Goal: Use online tool/utility

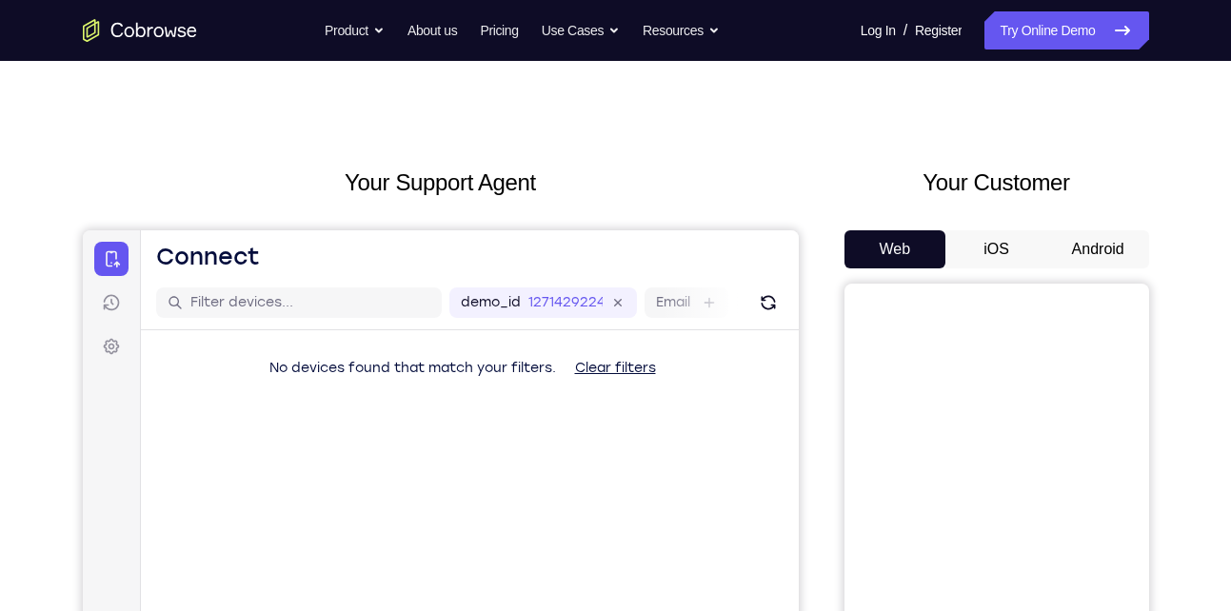
scroll to position [13, 0]
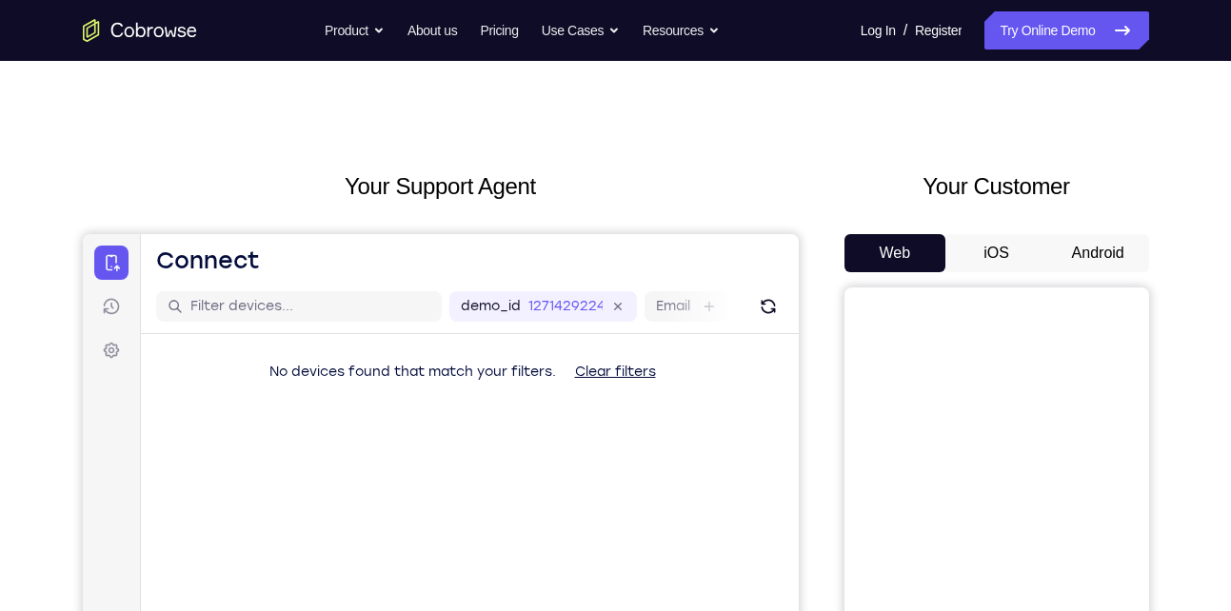
click at [1088, 254] on button "Android" at bounding box center [1098, 253] width 102 height 38
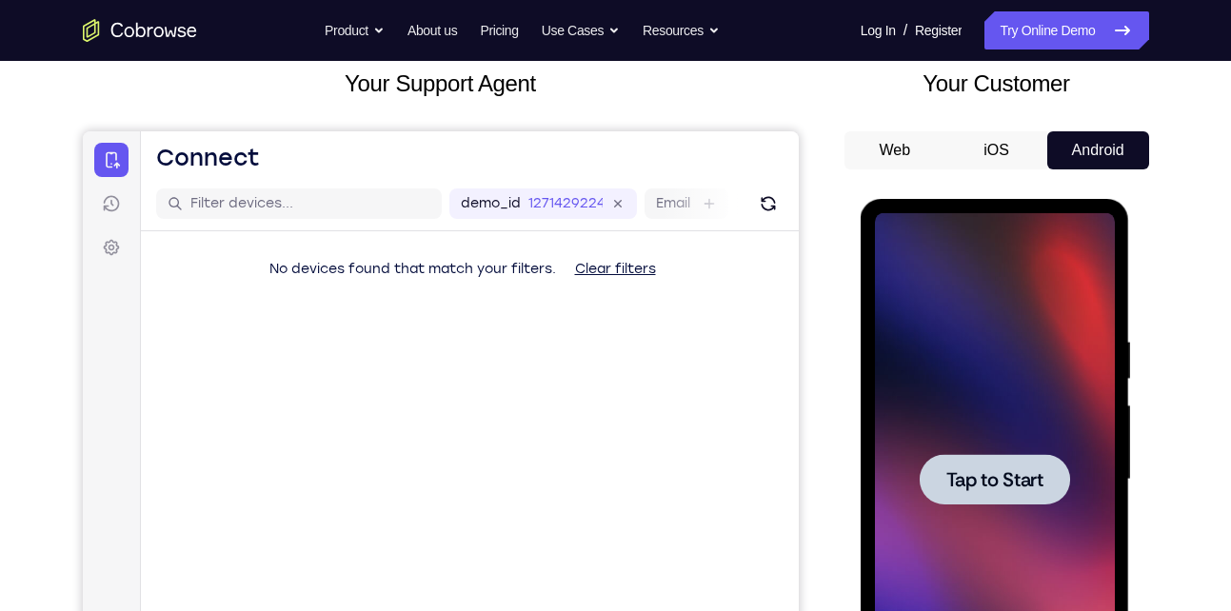
scroll to position [0, 0]
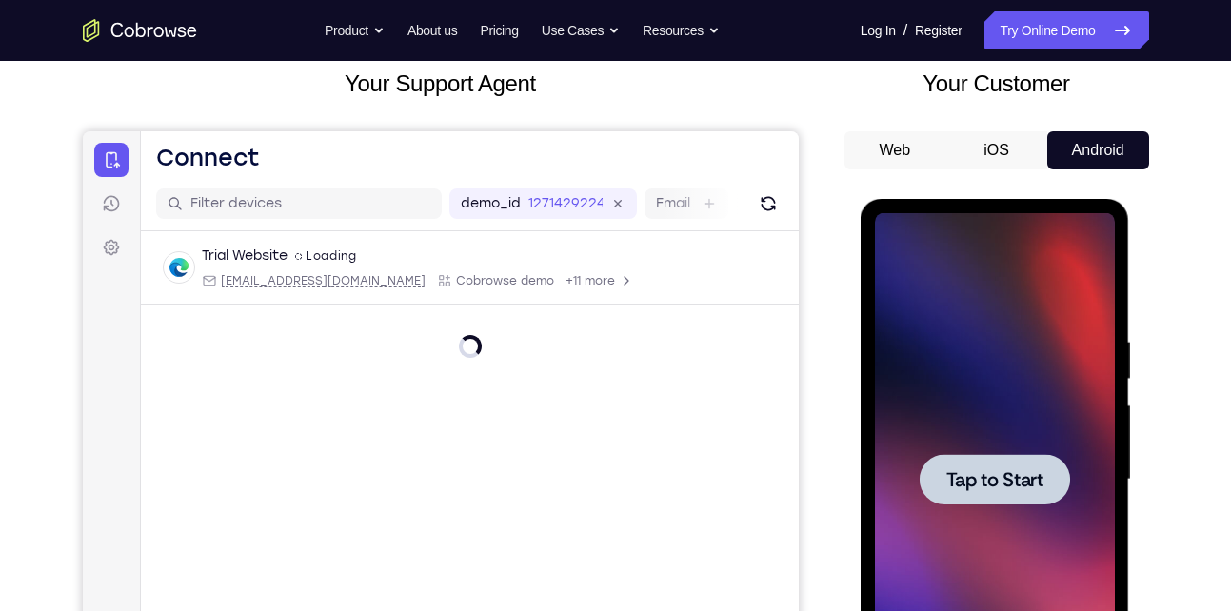
click at [994, 489] on span "Tap to Start" at bounding box center [994, 479] width 97 height 19
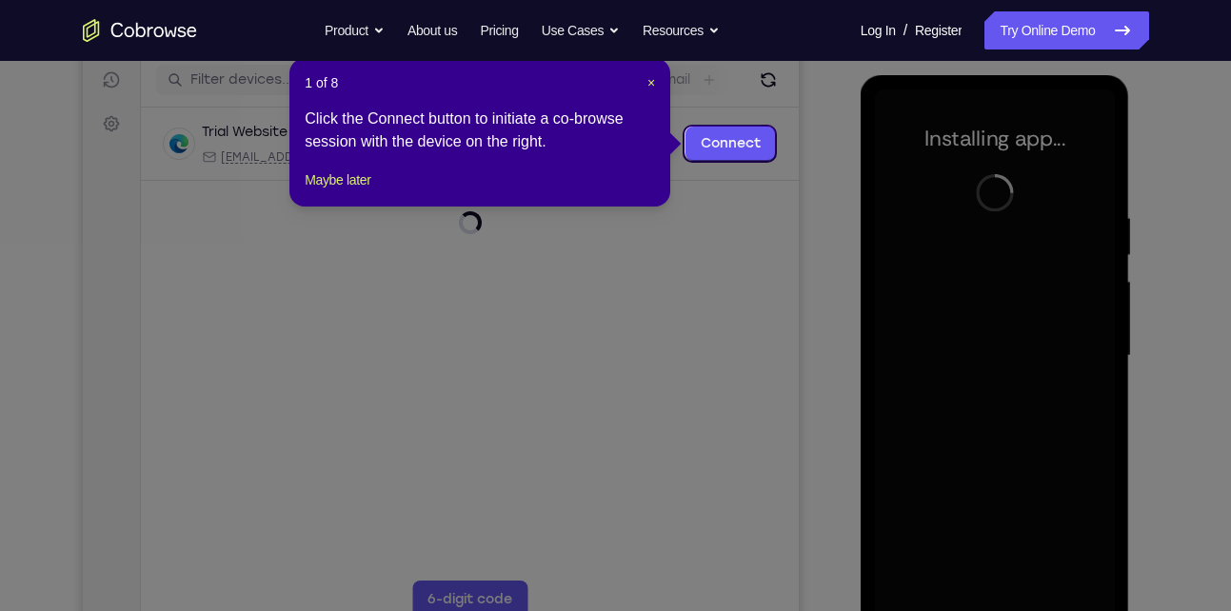
scroll to position [241, 0]
click at [651, 83] on span "×" at bounding box center [651, 81] width 8 height 15
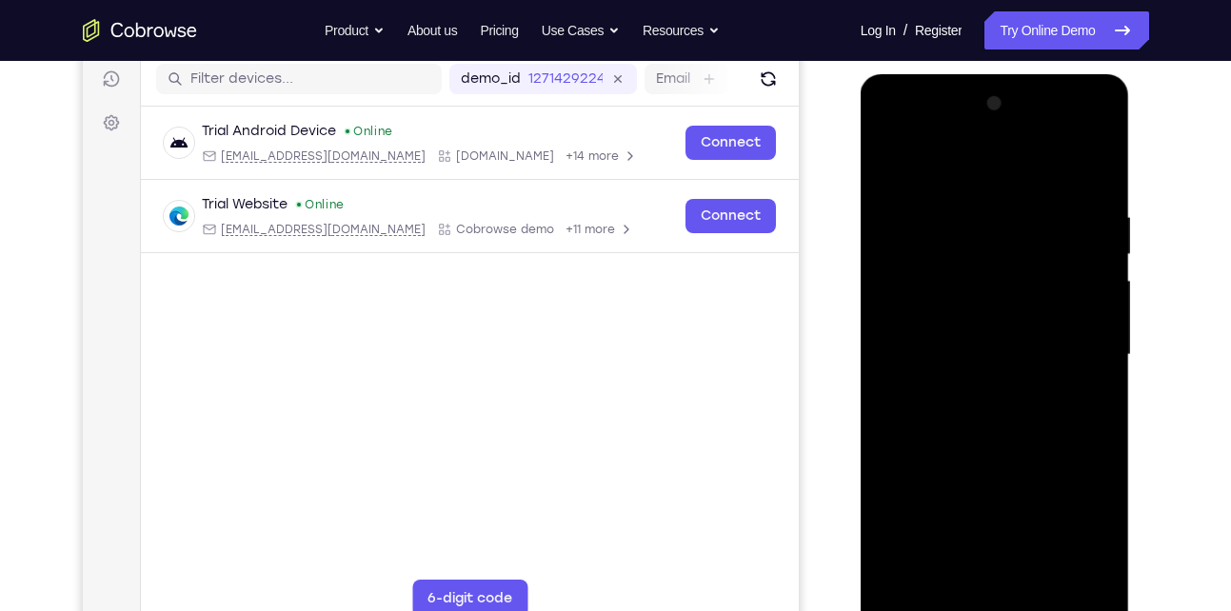
click at [984, 602] on div at bounding box center [995, 355] width 240 height 533
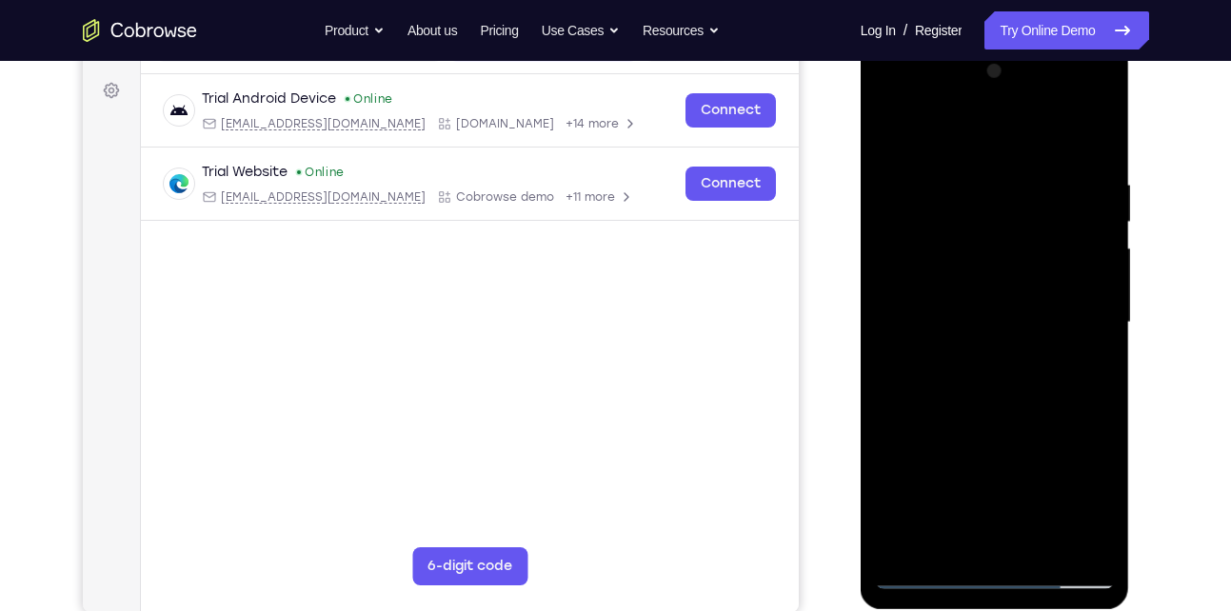
click at [1072, 485] on div at bounding box center [995, 322] width 240 height 533
click at [892, 99] on div at bounding box center [995, 322] width 240 height 533
click at [1083, 309] on div at bounding box center [995, 322] width 240 height 533
click at [969, 350] on div at bounding box center [995, 322] width 240 height 533
click at [961, 311] on div at bounding box center [995, 322] width 240 height 533
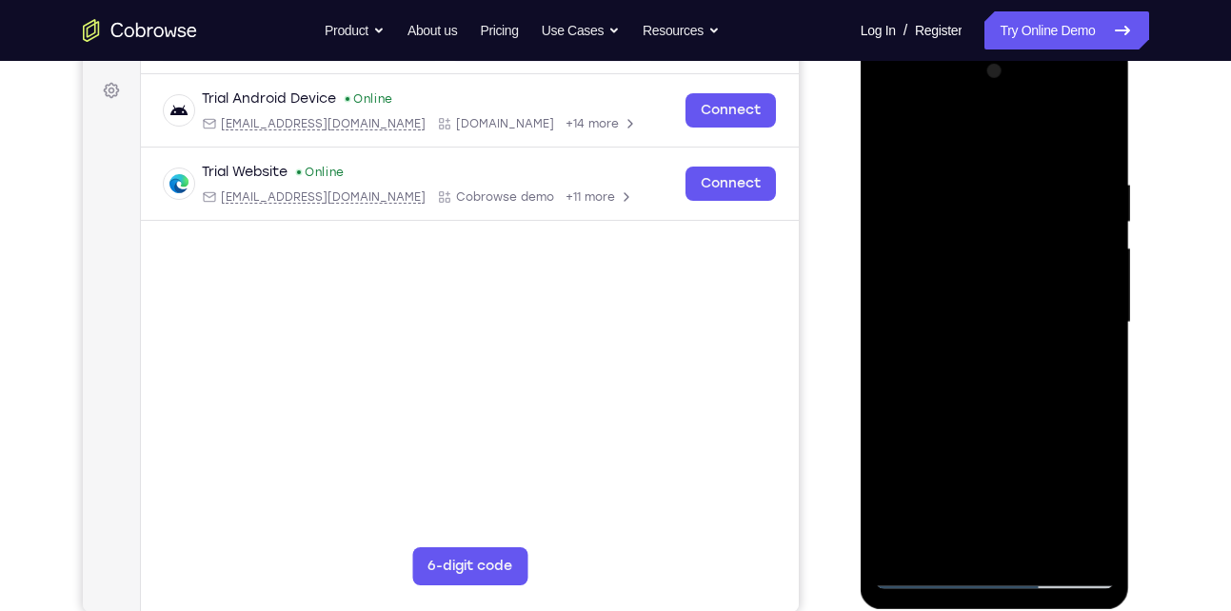
click at [971, 278] on div at bounding box center [995, 322] width 240 height 533
click at [1046, 320] on div at bounding box center [995, 322] width 240 height 533
click at [1020, 412] on div at bounding box center [995, 322] width 240 height 533
click at [1101, 364] on div at bounding box center [995, 322] width 240 height 533
click at [1063, 388] on div at bounding box center [995, 322] width 240 height 533
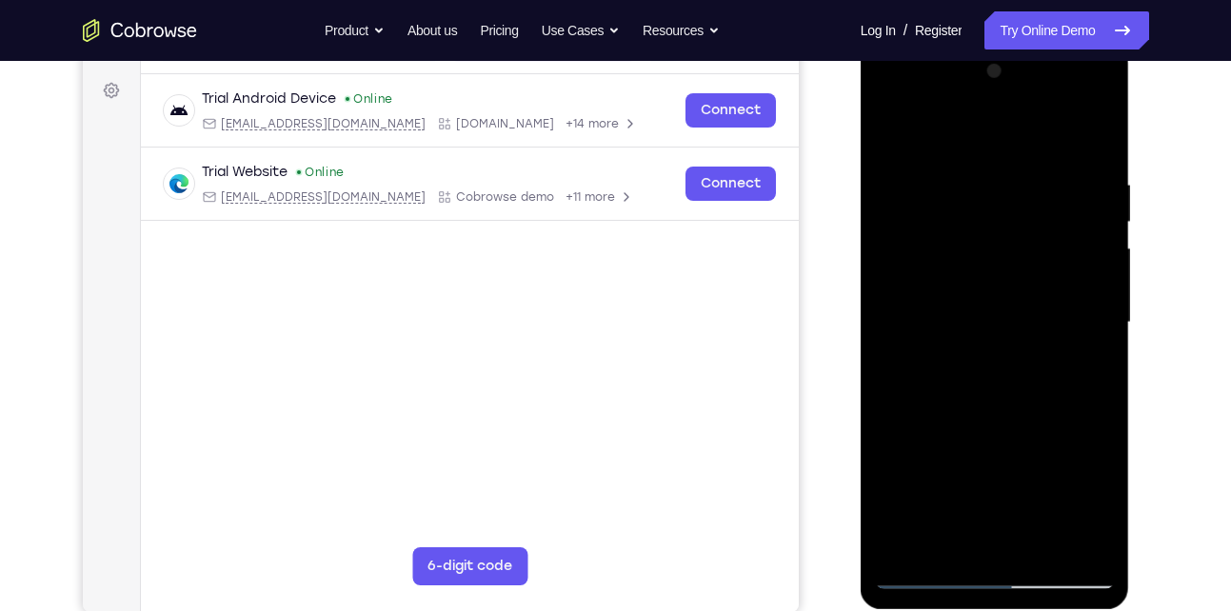
click at [1063, 388] on div at bounding box center [995, 322] width 240 height 533
click at [1100, 368] on div at bounding box center [995, 322] width 240 height 533
click at [892, 368] on div at bounding box center [995, 322] width 240 height 533
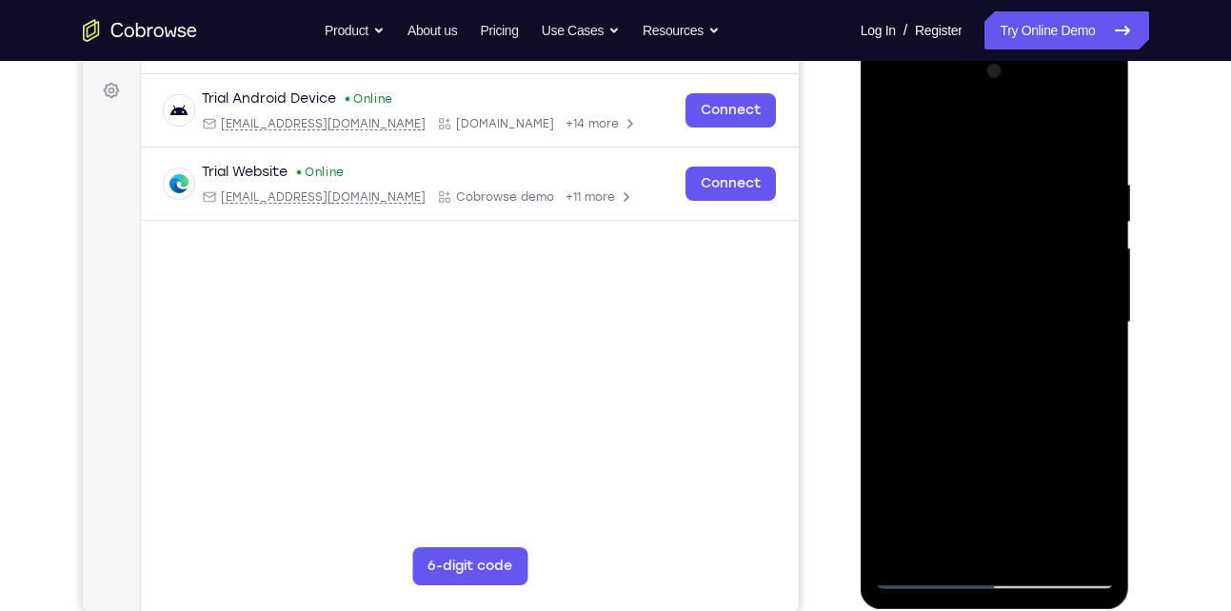
click at [892, 368] on div at bounding box center [995, 322] width 240 height 533
click at [888, 368] on div at bounding box center [995, 322] width 240 height 533
click at [961, 183] on div at bounding box center [995, 322] width 240 height 533
click at [1095, 538] on div at bounding box center [995, 322] width 240 height 533
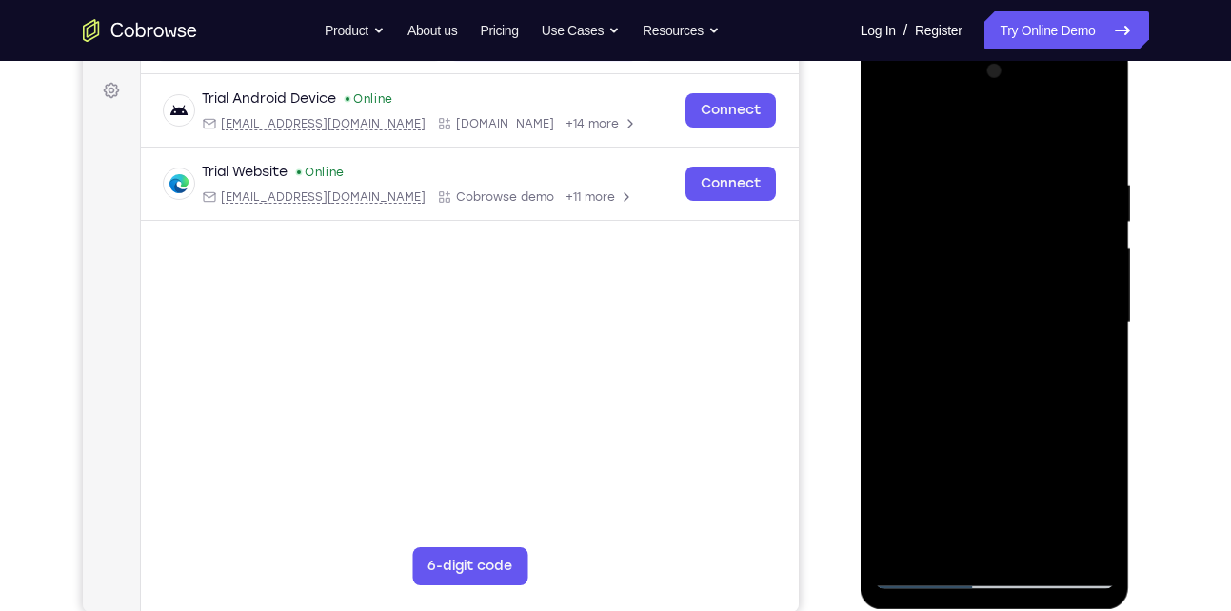
click at [1095, 538] on div at bounding box center [995, 322] width 240 height 533
click at [1075, 541] on div at bounding box center [995, 322] width 240 height 533
click at [1068, 527] on div at bounding box center [995, 322] width 240 height 533
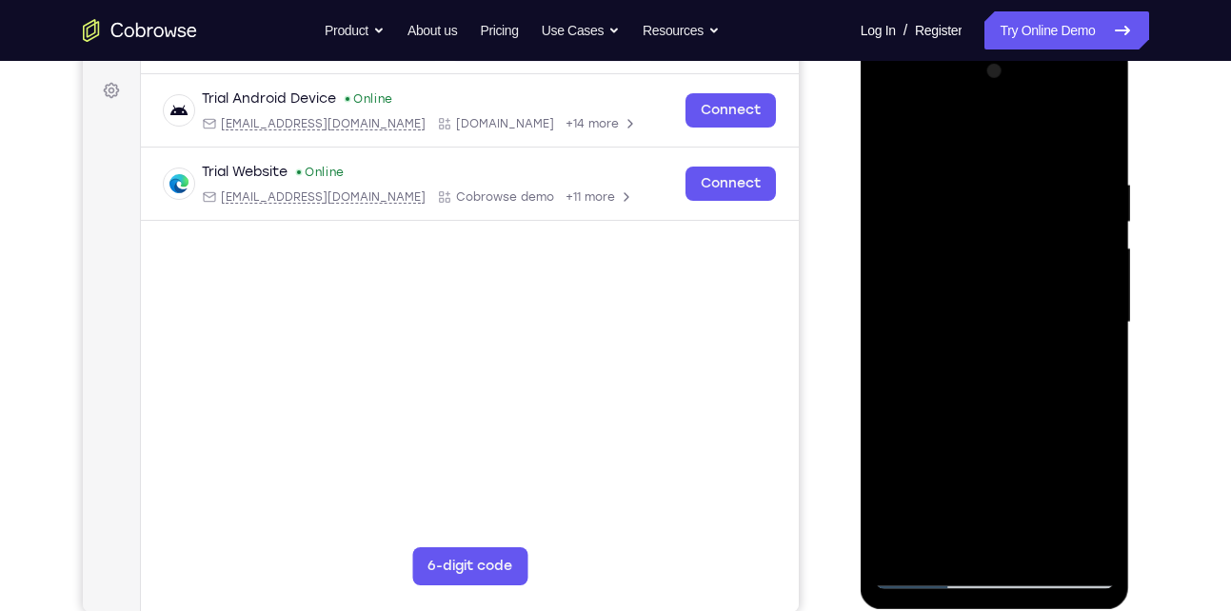
click at [1066, 538] on div at bounding box center [995, 322] width 240 height 533
click at [1069, 542] on div at bounding box center [995, 322] width 240 height 533
click at [1091, 142] on div at bounding box center [995, 322] width 240 height 533
click at [1039, 548] on div at bounding box center [995, 322] width 240 height 533
click at [975, 425] on div at bounding box center [995, 322] width 240 height 533
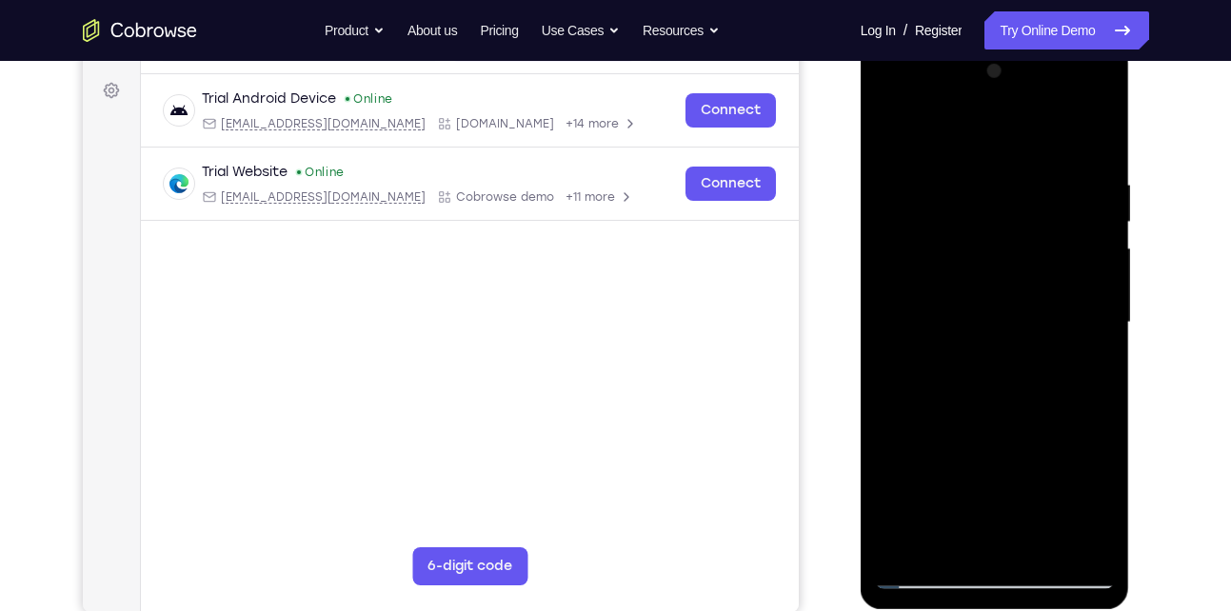
click at [1089, 281] on div at bounding box center [995, 322] width 240 height 533
click at [897, 130] on div at bounding box center [995, 322] width 240 height 533
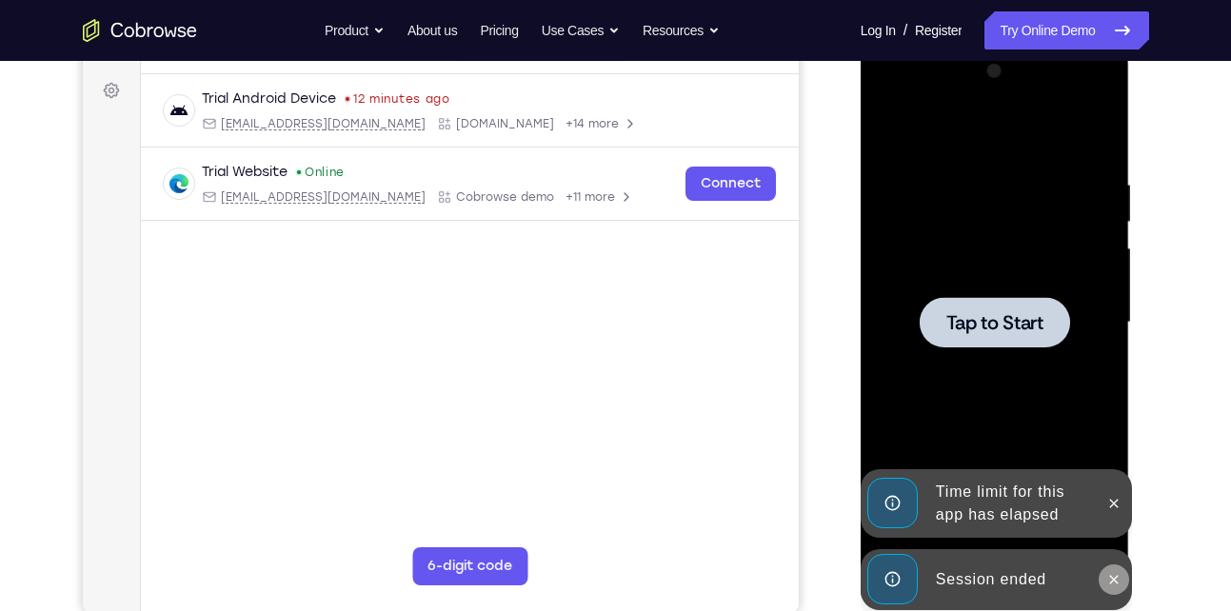
click at [1114, 582] on icon at bounding box center [1113, 579] width 15 height 15
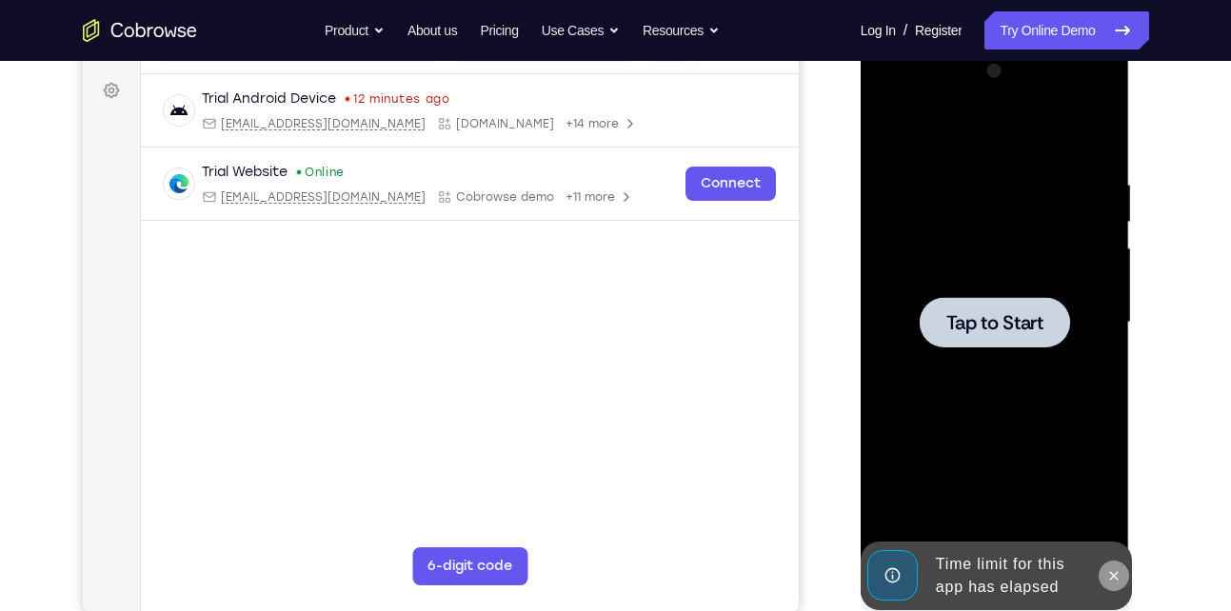
click at [1116, 512] on div "Online web based iOS Simulators and Android Emulators. Run iPhone, iPad, Mobile…" at bounding box center [995, 327] width 271 height 571
click at [1116, 564] on button at bounding box center [1113, 576] width 30 height 30
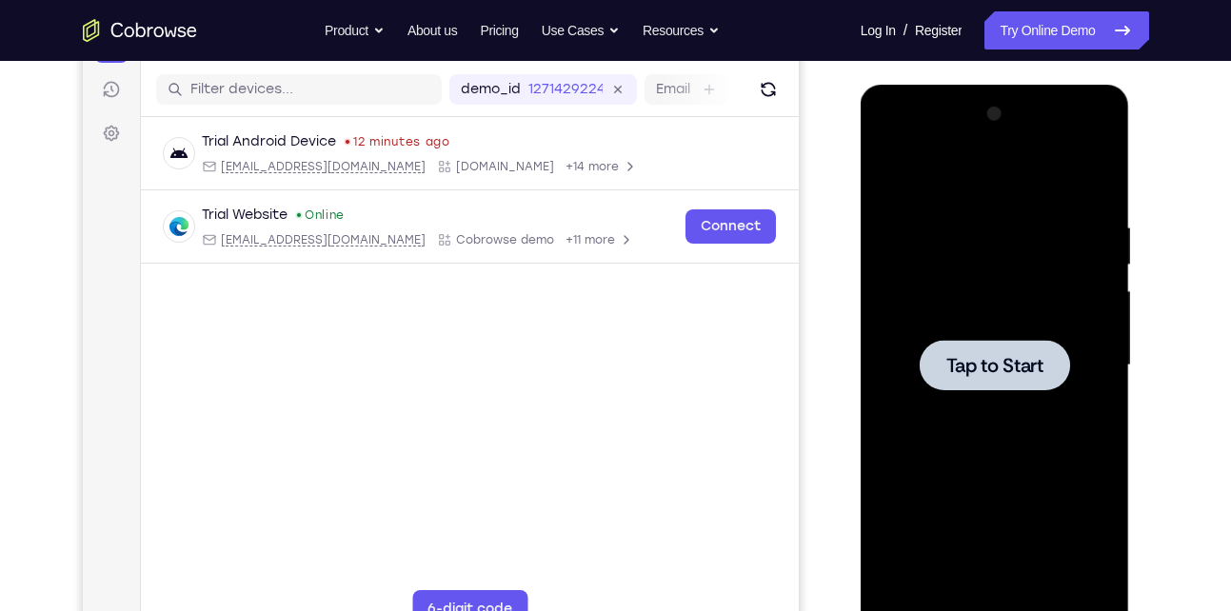
scroll to position [232, 0]
